Goal: Task Accomplishment & Management: Manage account settings

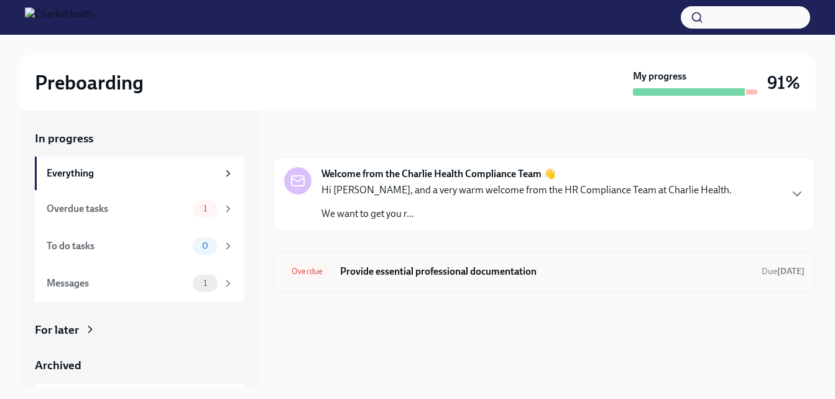
click at [448, 273] on h6 "Provide essential professional documentation" at bounding box center [546, 272] width 412 height 14
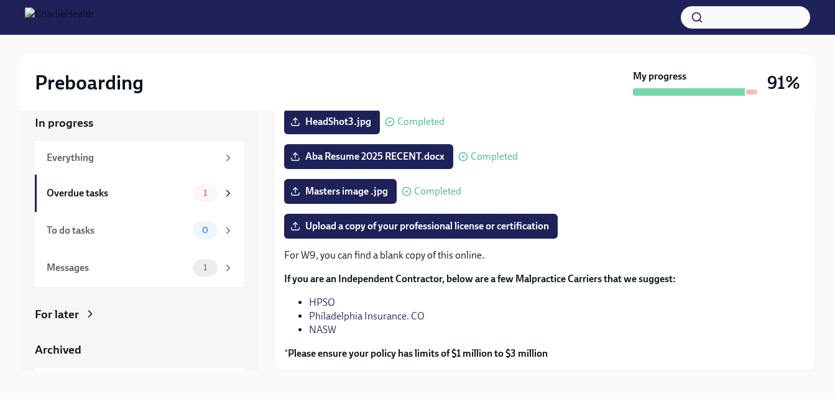
scroll to position [22, 0]
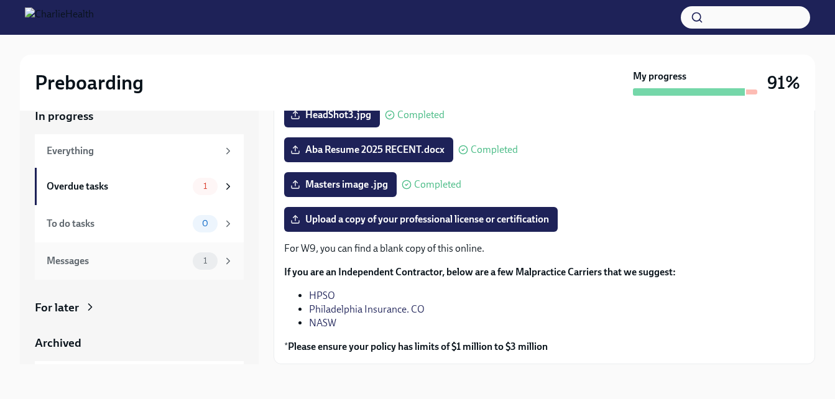
click at [93, 264] on div "Messages" at bounding box center [117, 261] width 141 height 14
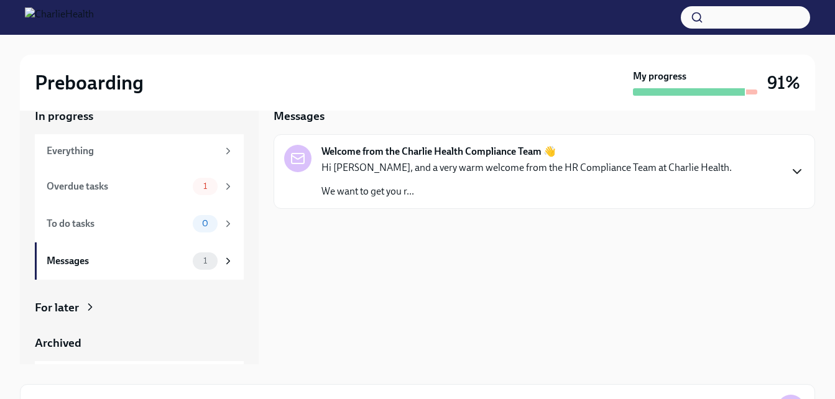
click at [797, 175] on icon "button" at bounding box center [796, 171] width 15 height 15
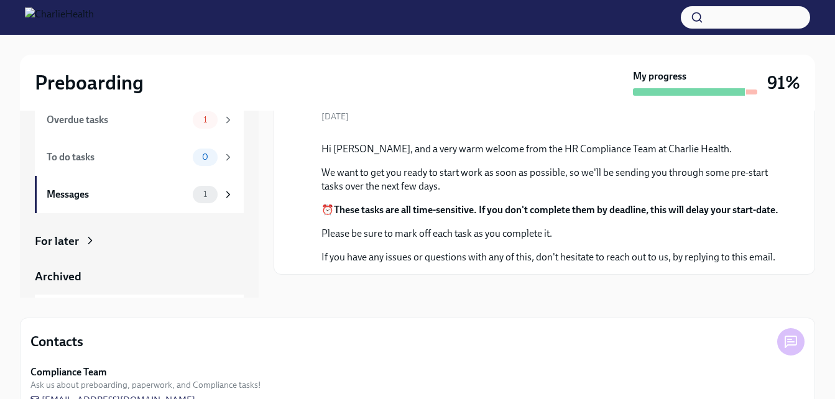
scroll to position [59, 0]
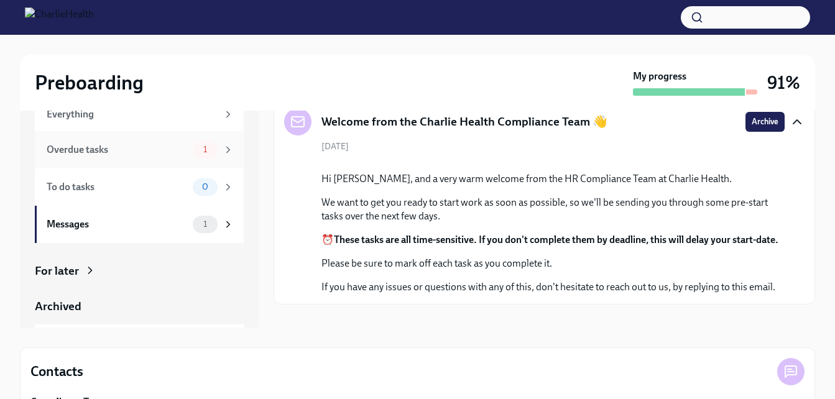
click at [91, 150] on div "Overdue tasks" at bounding box center [117, 150] width 141 height 14
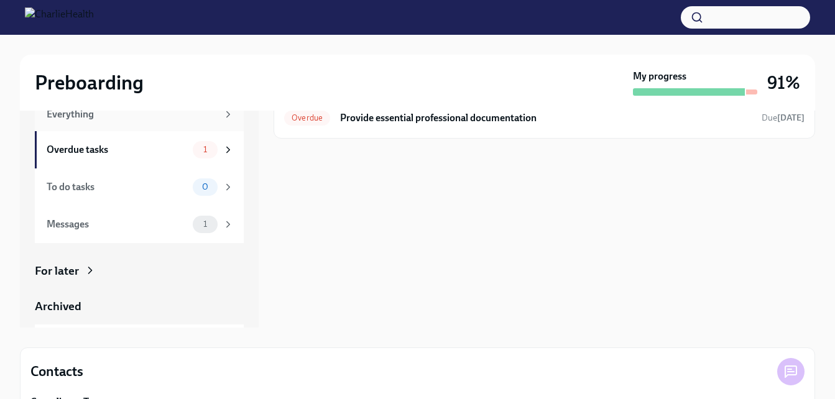
click at [78, 113] on div "Everything" at bounding box center [132, 115] width 171 height 14
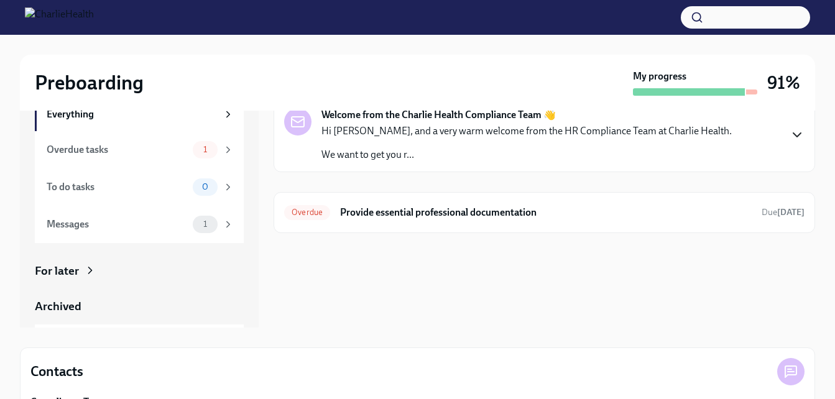
click at [791, 136] on icon "button" at bounding box center [796, 134] width 15 height 15
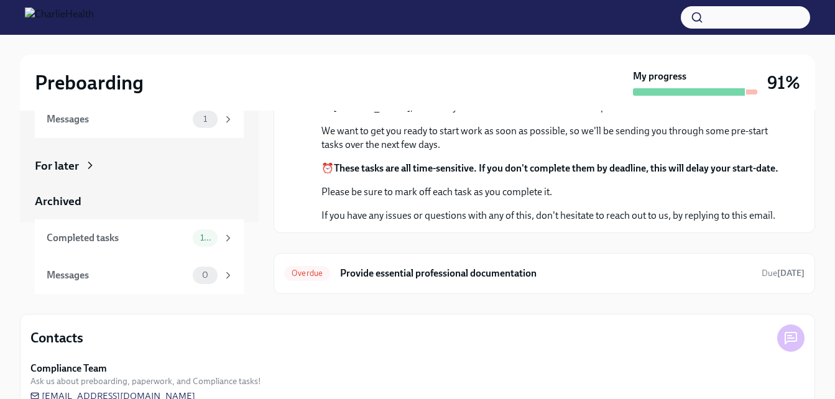
scroll to position [121, 0]
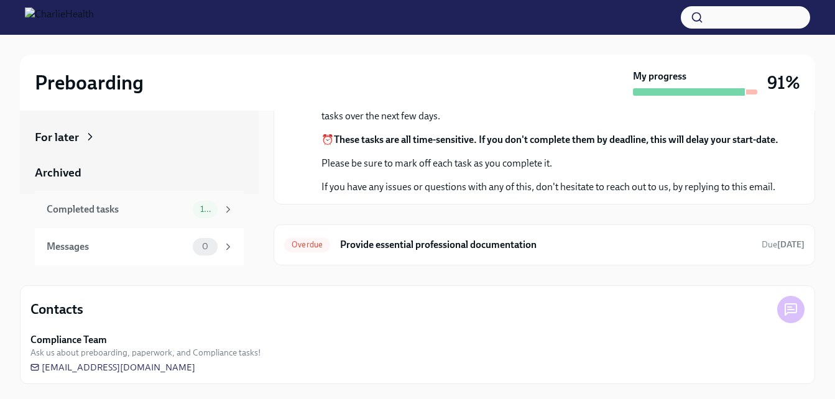
click at [106, 207] on div "Completed tasks" at bounding box center [117, 210] width 141 height 14
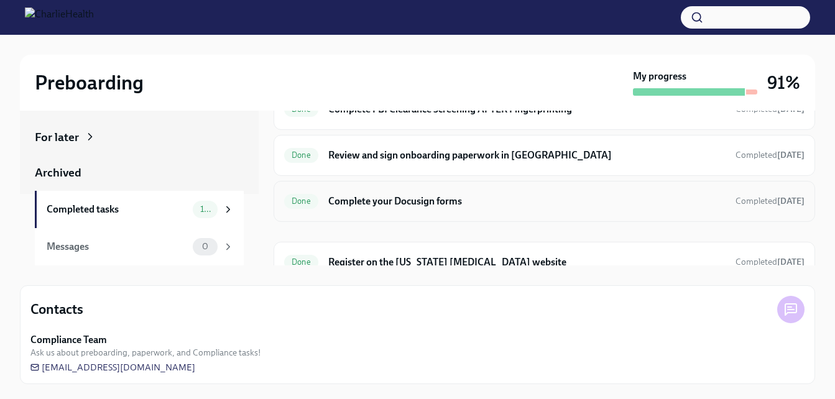
scroll to position [131, 0]
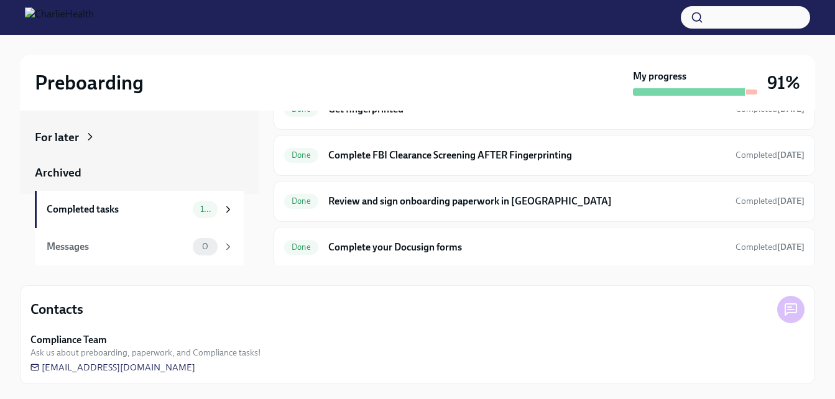
click at [94, 14] on img at bounding box center [59, 17] width 69 height 20
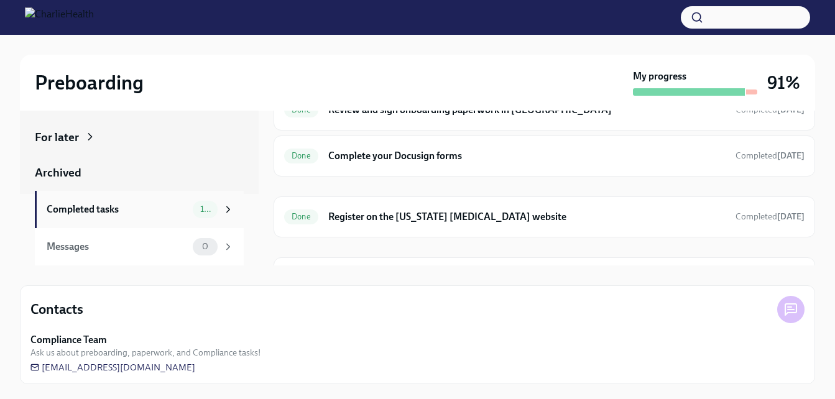
scroll to position [255, 0]
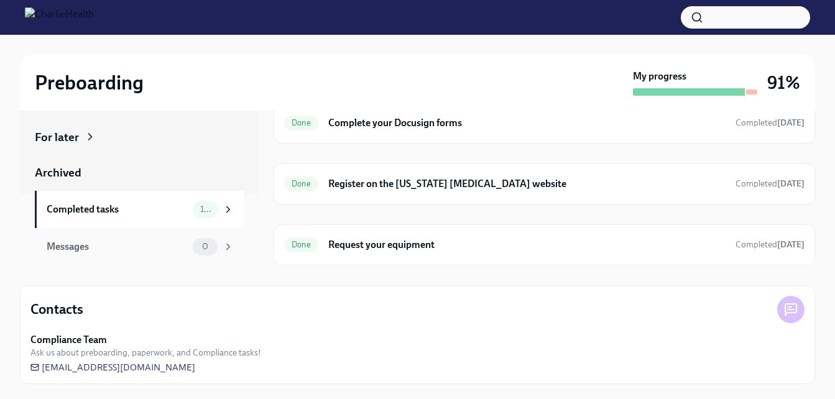
click at [211, 252] on div "0" at bounding box center [213, 246] width 41 height 17
